Goal: Transaction & Acquisition: Purchase product/service

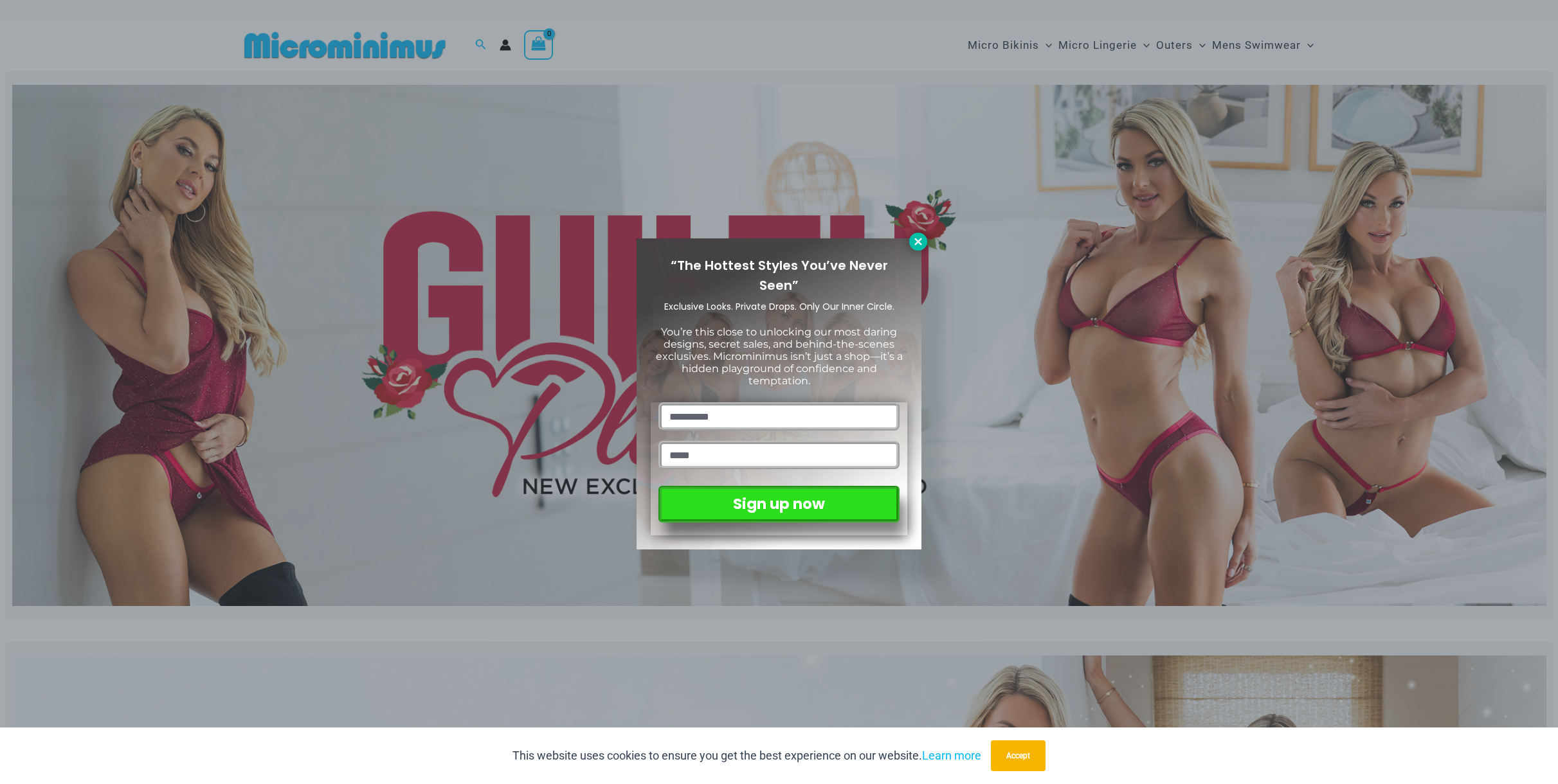
click at [924, 244] on button at bounding box center [918, 241] width 18 height 18
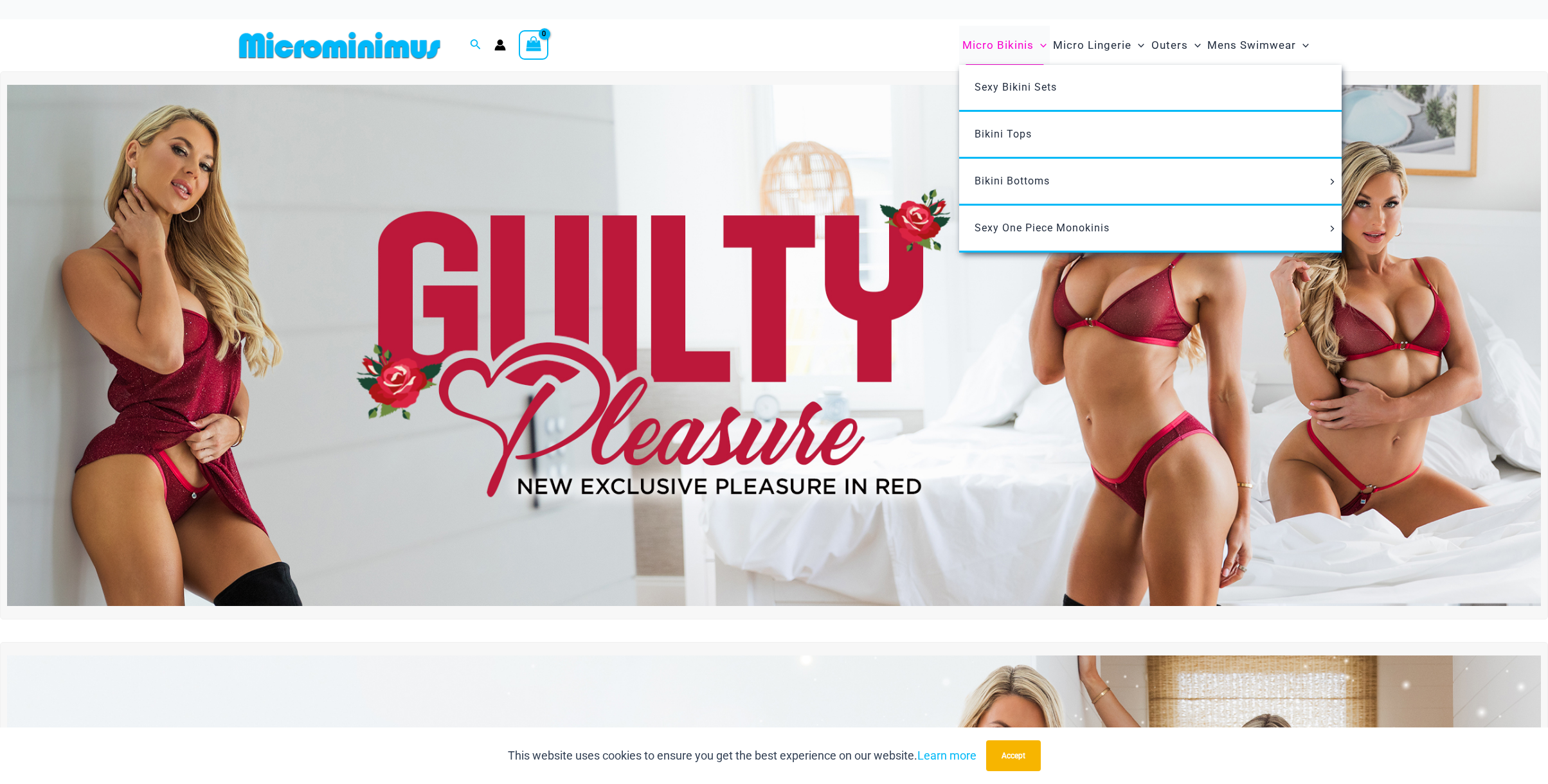
click at [988, 41] on span "Micro Bikinis" at bounding box center [998, 45] width 71 height 33
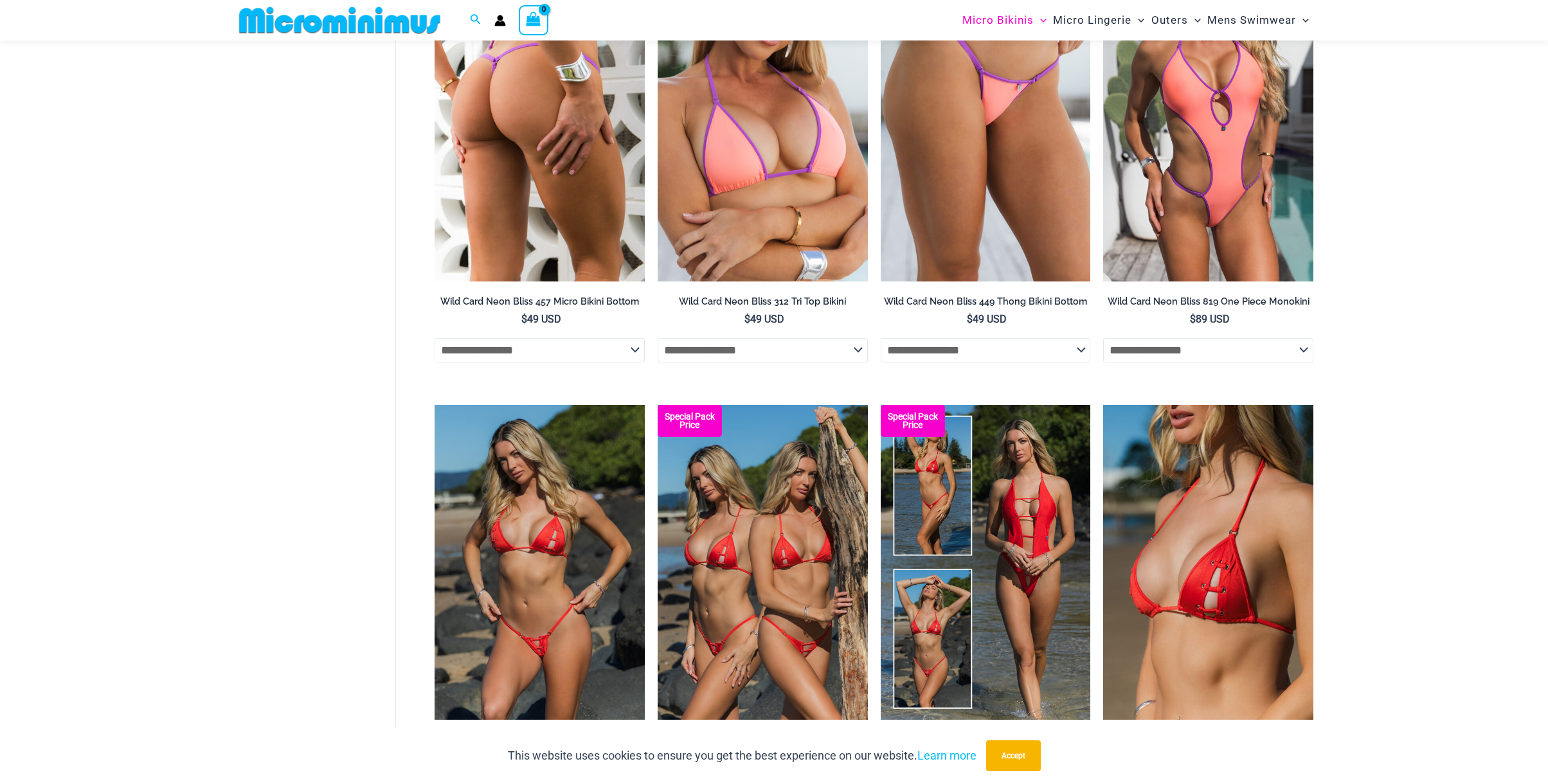
scroll to position [893, 0]
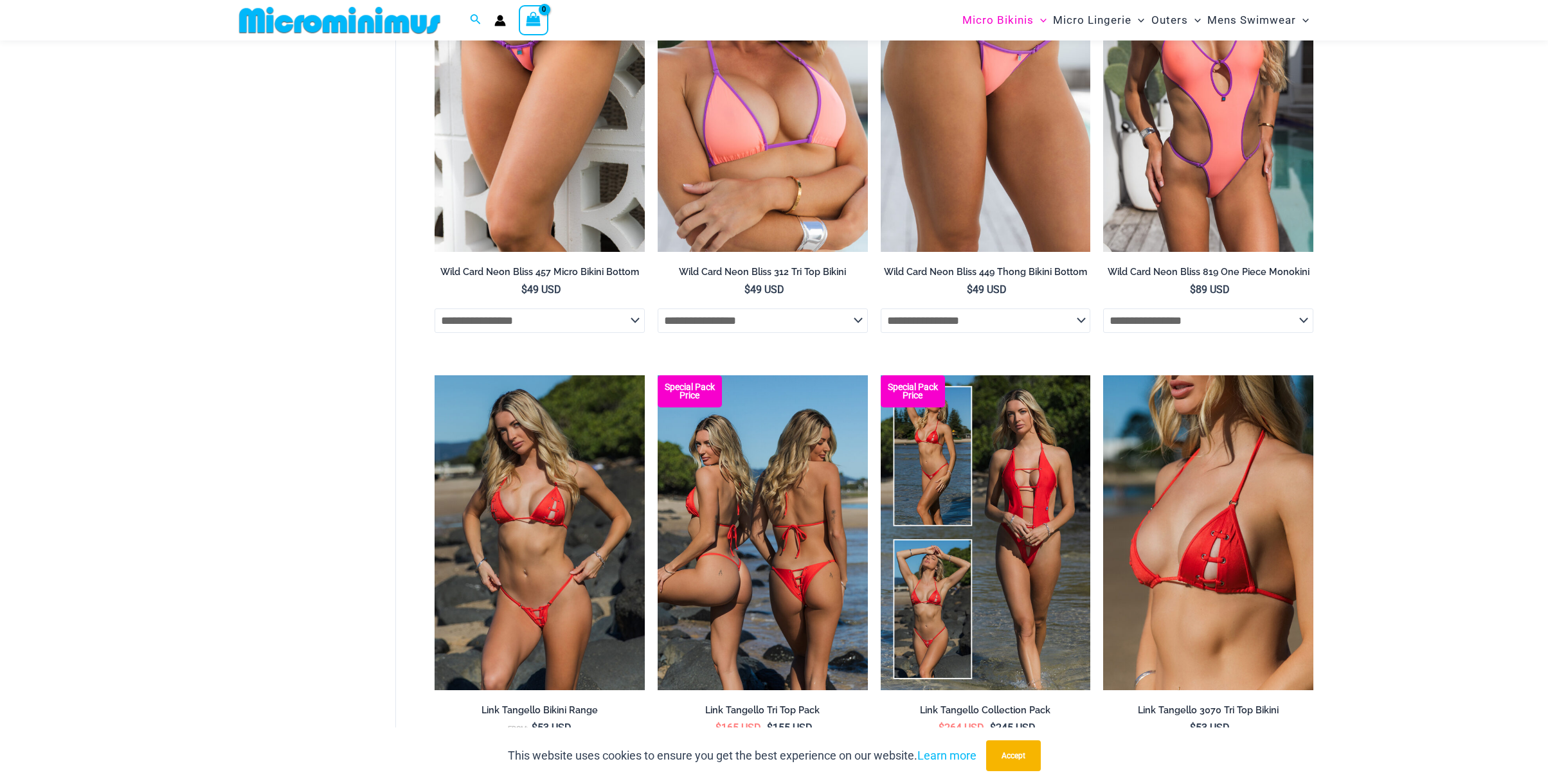
click at [819, 604] on img at bounding box center [762, 533] width 210 height 315
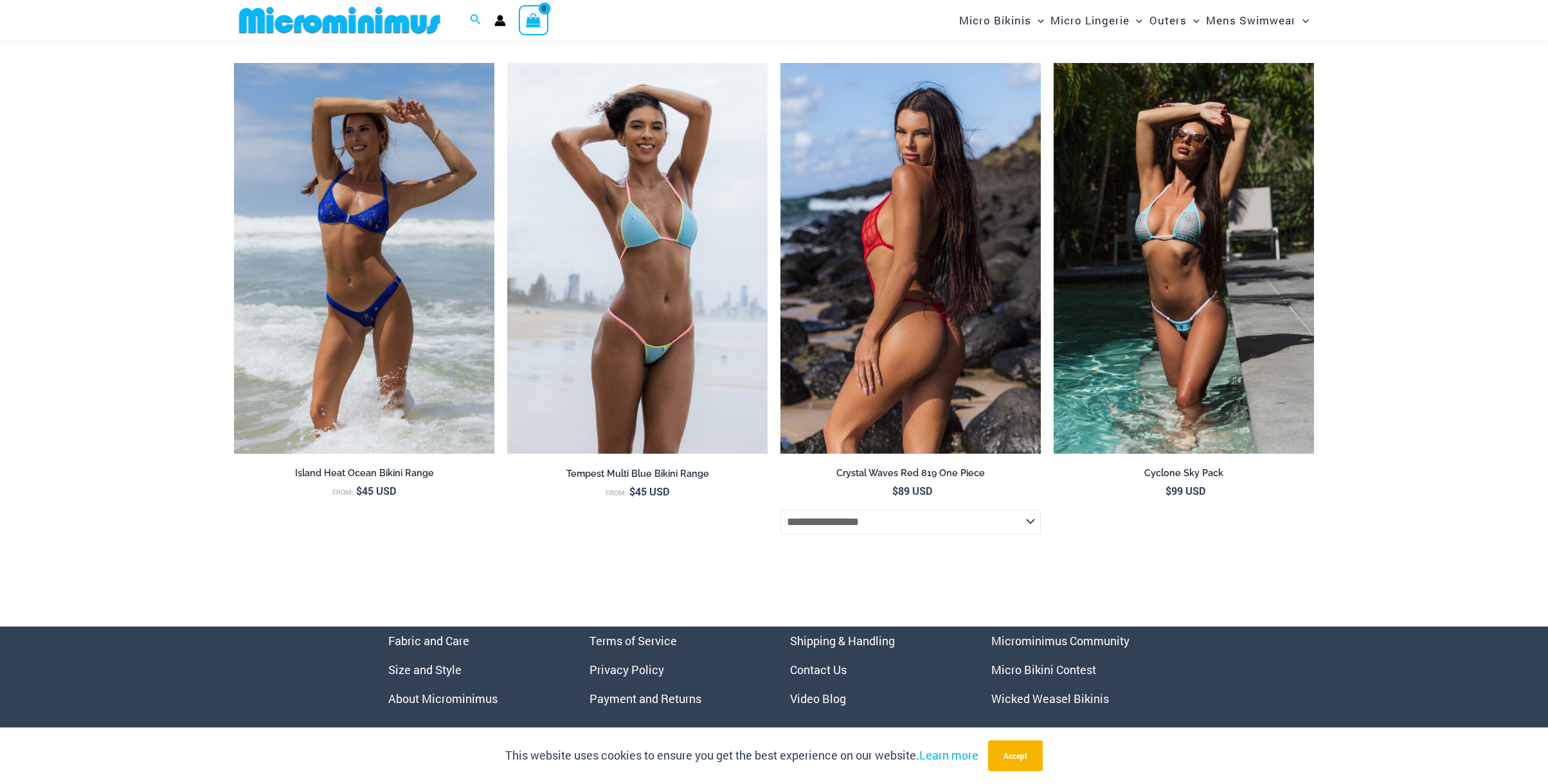
scroll to position [4870, 0]
